Goal: Check status: Check status

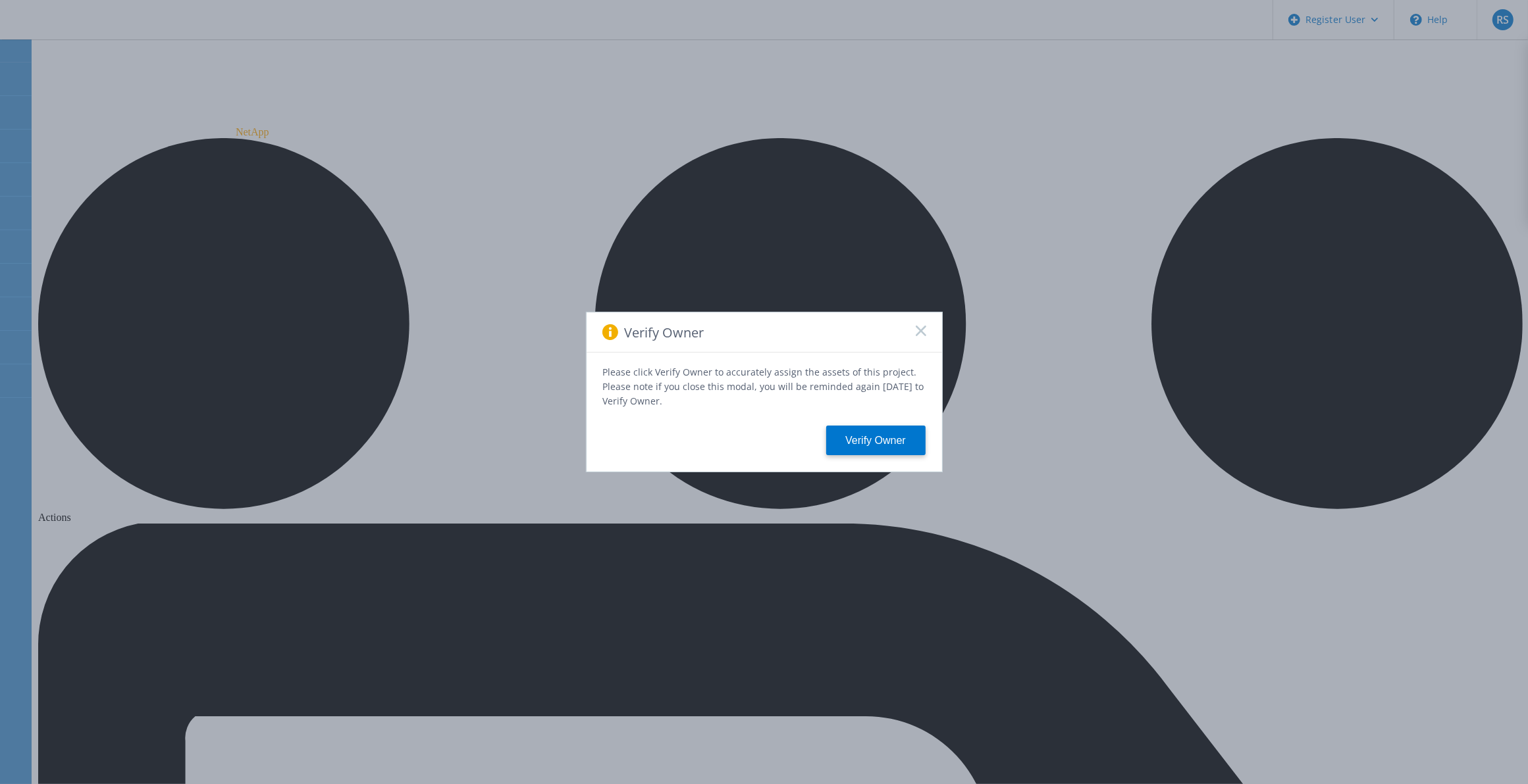
click at [924, 333] on icon at bounding box center [920, 331] width 10 height 10
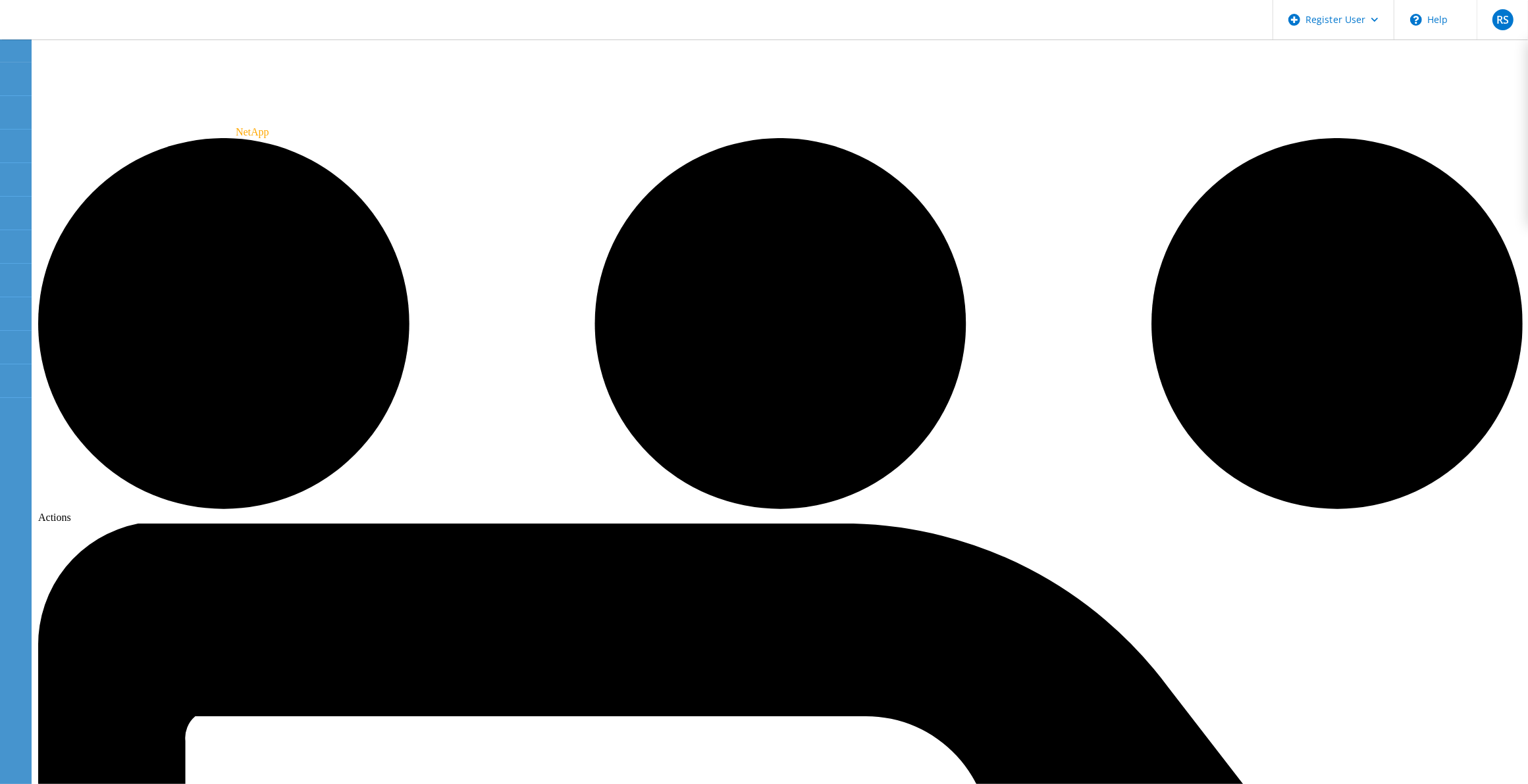
drag, startPoint x: 67, startPoint y: 240, endPoint x: 209, endPoint y: 249, distance: 142.3
drag, startPoint x: 209, startPoint y: 249, endPoint x: 191, endPoint y: 280, distance: 35.8
